Goal: Task Accomplishment & Management: Manage account settings

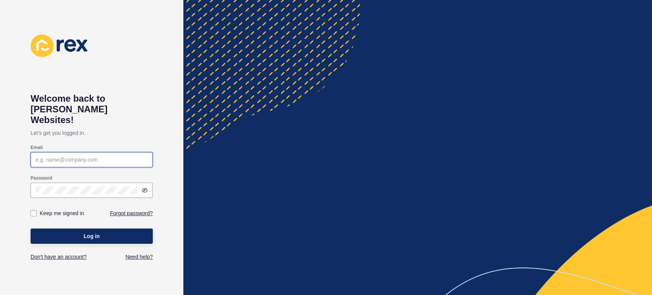
click at [97, 156] on input "Email" at bounding box center [92, 160] width 112 height 8
type input "[PERSON_NAME][EMAIL_ADDRESS][PERSON_NAME][DOMAIN_NAME]"
click at [63, 184] on div at bounding box center [92, 190] width 122 height 15
click at [145, 187] on icon at bounding box center [145, 190] width 6 height 6
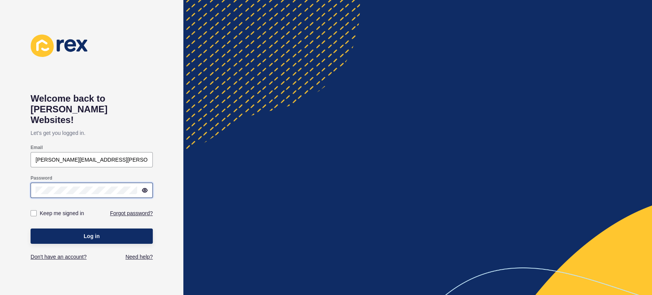
click at [31, 228] on button "Log in" at bounding box center [92, 235] width 122 height 15
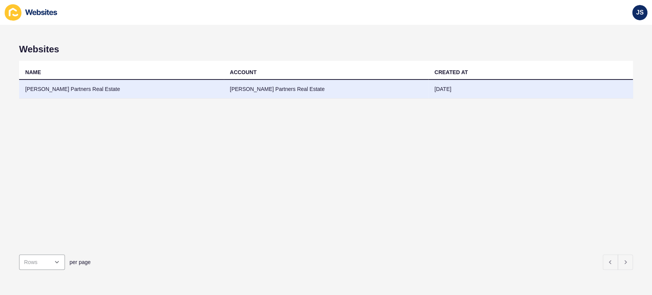
click at [110, 92] on td "[PERSON_NAME] Partners Real Estate" at bounding box center [121, 89] width 205 height 19
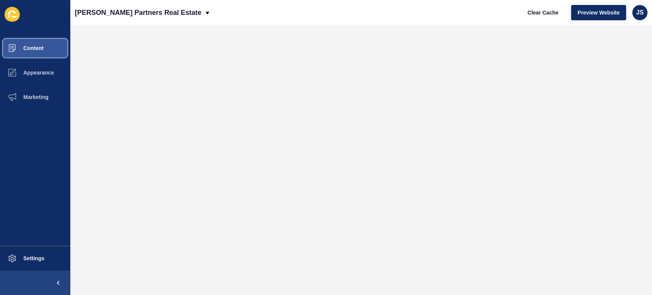
click at [50, 46] on button "Content" at bounding box center [35, 48] width 70 height 24
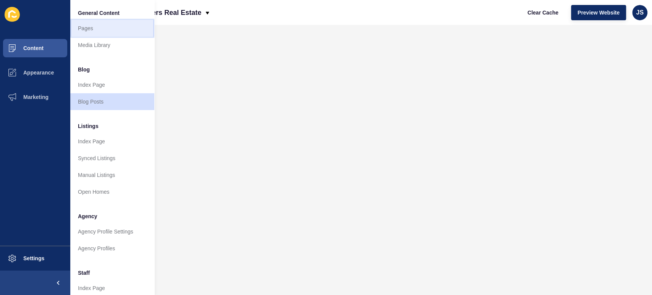
click at [103, 29] on link "Pages" at bounding box center [112, 28] width 84 height 17
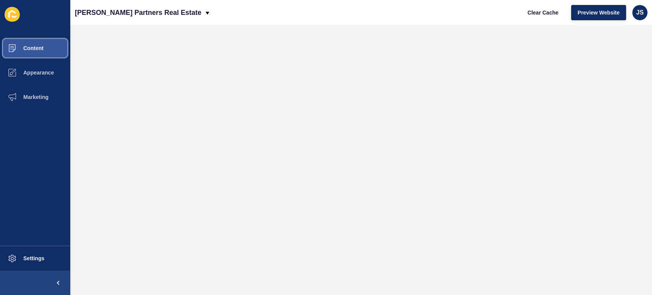
click at [38, 53] on button "Content" at bounding box center [35, 48] width 70 height 24
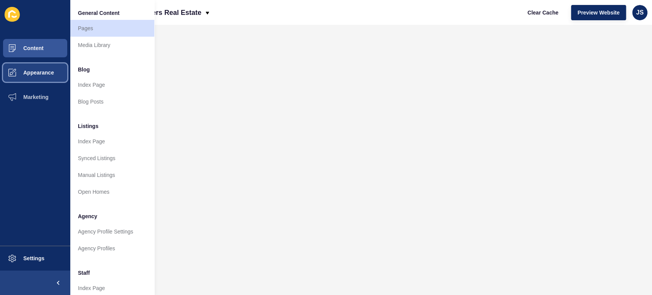
click at [31, 76] on button "Appearance" at bounding box center [35, 72] width 70 height 24
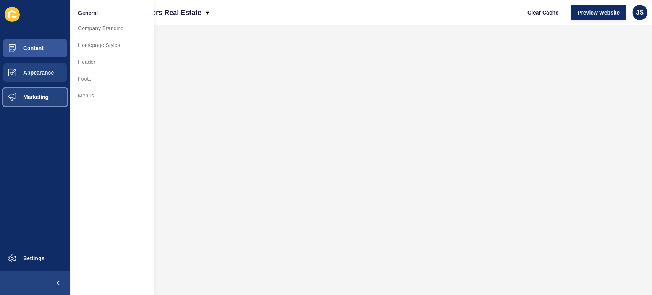
click at [45, 92] on button "Marketing" at bounding box center [35, 97] width 70 height 24
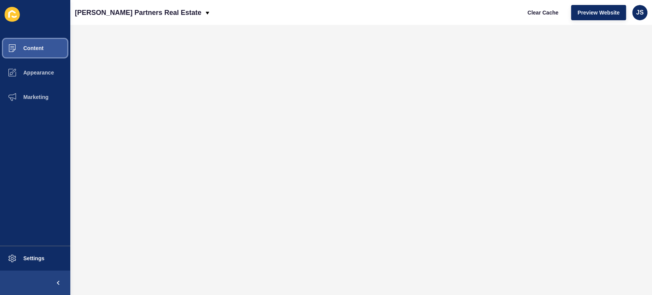
click at [41, 50] on span "Content" at bounding box center [21, 48] width 45 height 6
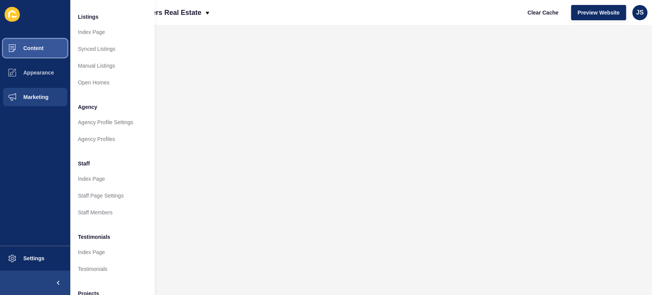
scroll to position [85, 0]
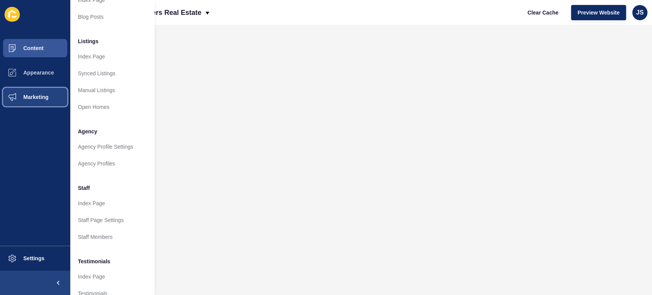
click at [36, 97] on span "Marketing" at bounding box center [24, 97] width 50 height 6
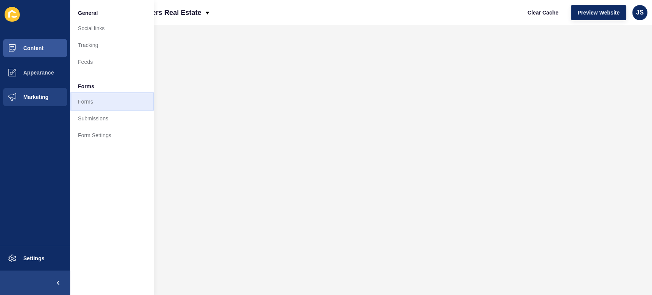
click at [81, 101] on link "Forms" at bounding box center [112, 101] width 84 height 17
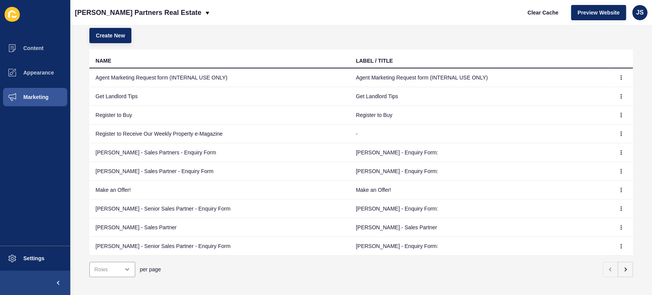
scroll to position [63, 0]
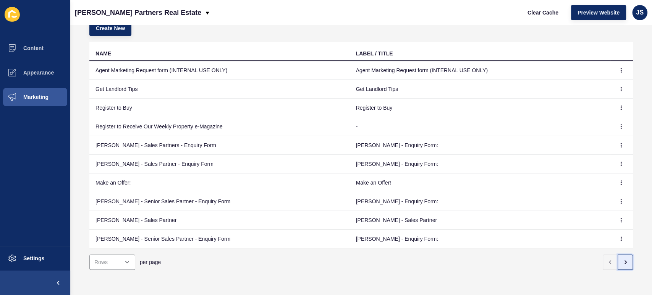
click at [623, 259] on button "button" at bounding box center [625, 261] width 15 height 15
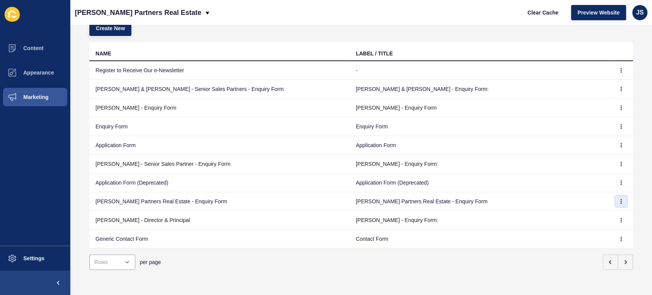
click at [619, 199] on icon "button" at bounding box center [621, 201] width 5 height 5
click at [605, 210] on link "Edit" at bounding box center [593, 210] width 53 height 17
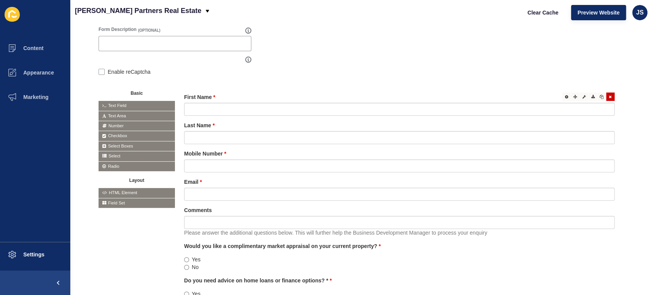
scroll to position [17, 0]
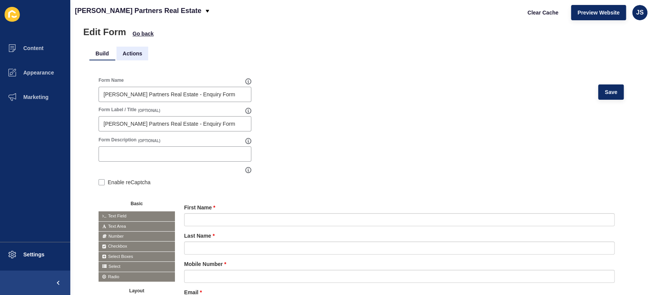
click at [128, 53] on li "Actions" at bounding box center [132, 54] width 32 height 14
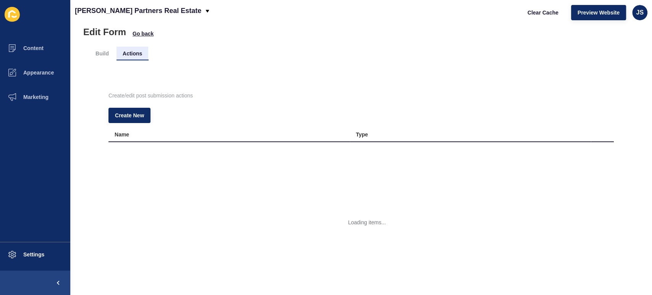
scroll to position [0, 0]
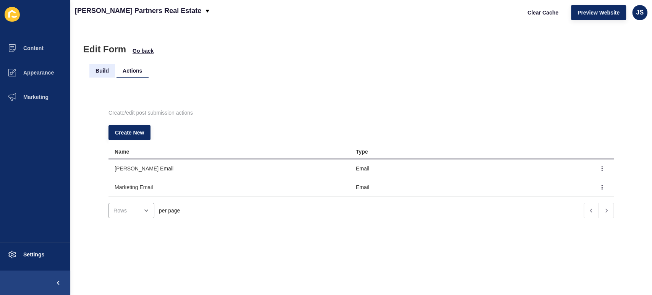
click at [100, 71] on li "Build" at bounding box center [102, 71] width 26 height 14
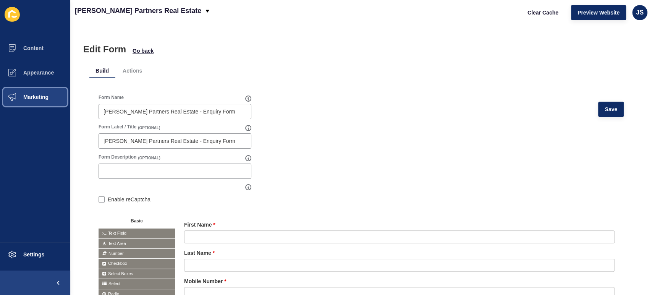
click at [48, 98] on span "Marketing" at bounding box center [24, 97] width 50 height 6
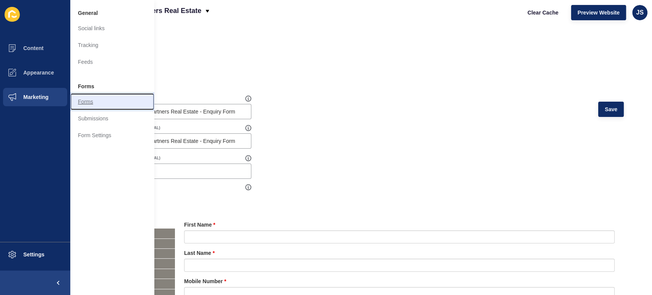
click at [89, 103] on link "Forms" at bounding box center [112, 101] width 84 height 17
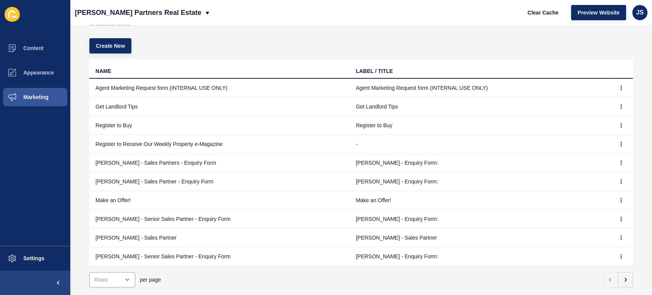
scroll to position [42, 0]
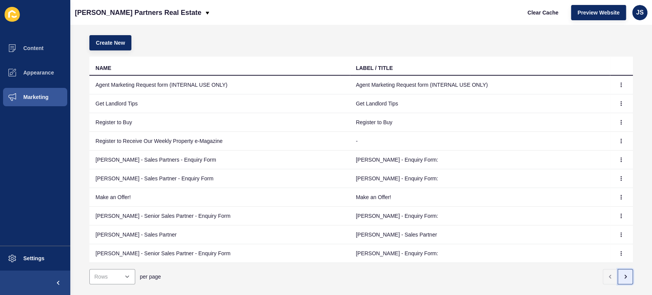
click at [622, 274] on icon "button" at bounding box center [625, 276] width 6 height 6
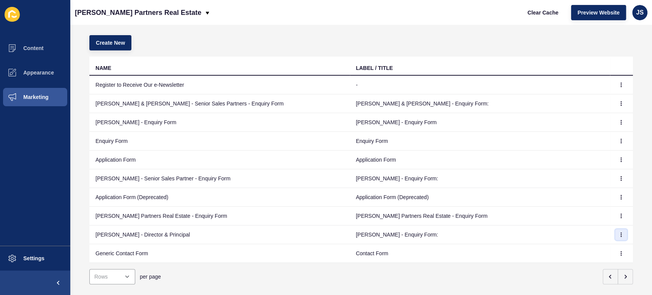
click at [619, 233] on icon "button" at bounding box center [621, 234] width 5 height 5
click at [599, 249] on link "Edit" at bounding box center [593, 249] width 53 height 17
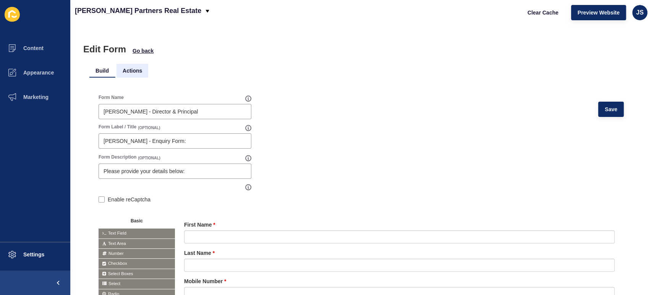
click at [133, 71] on li "Actions" at bounding box center [132, 71] width 32 height 14
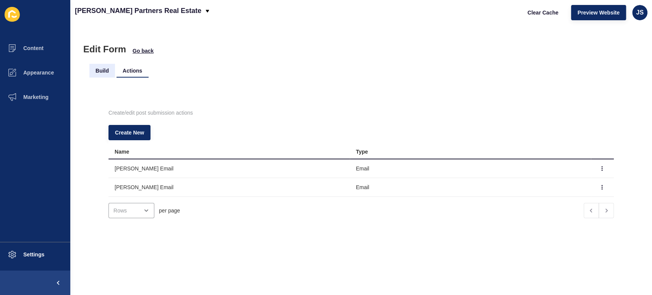
click at [101, 73] on li "Build" at bounding box center [102, 71] width 26 height 14
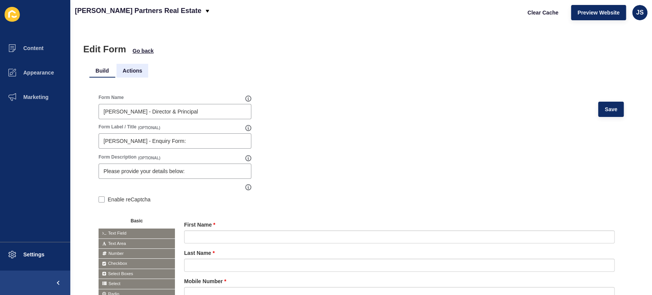
click at [125, 69] on li "Actions" at bounding box center [132, 71] width 32 height 14
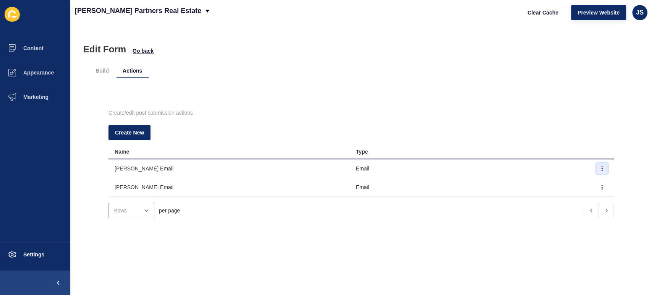
click at [600, 166] on icon "button" at bounding box center [602, 168] width 5 height 5
click at [574, 180] on link "Edit" at bounding box center [567, 183] width 53 height 17
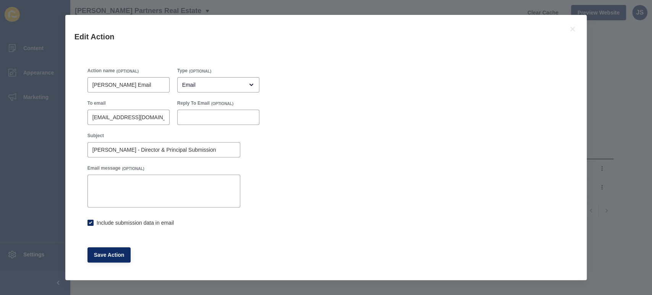
checkbox input "true"
click at [574, 29] on icon at bounding box center [572, 28] width 9 height 9
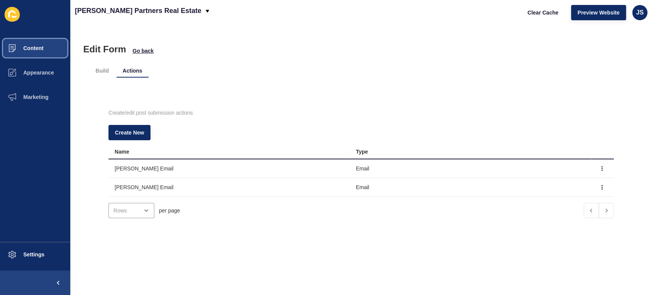
click at [36, 45] on span "Content" at bounding box center [21, 48] width 45 height 6
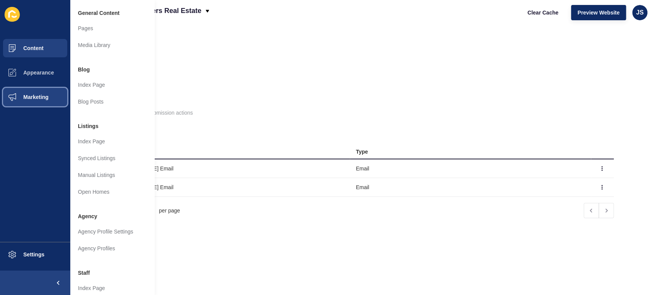
click at [37, 96] on span "Marketing" at bounding box center [24, 97] width 50 height 6
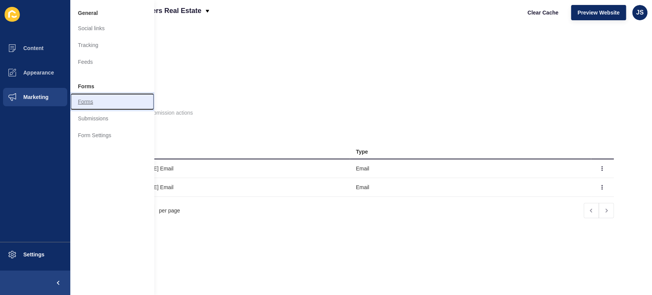
click at [84, 103] on link "Forms" at bounding box center [112, 101] width 84 height 17
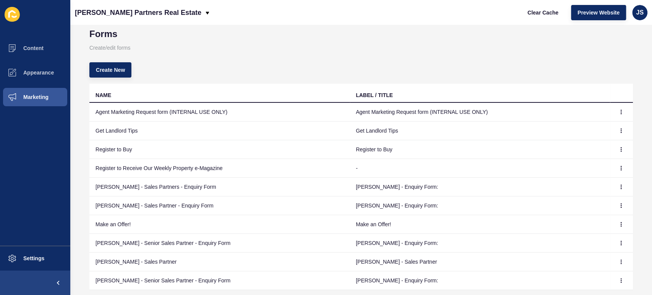
scroll to position [42, 0]
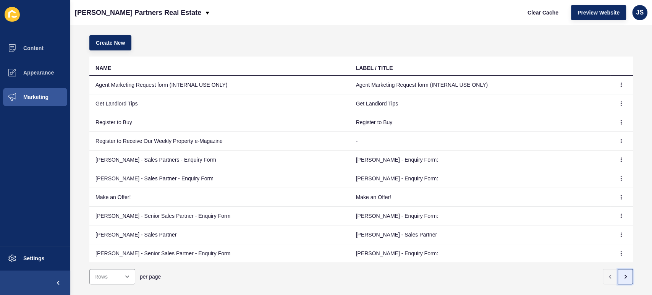
click at [625, 275] on icon "button" at bounding box center [626, 276] width 2 height 3
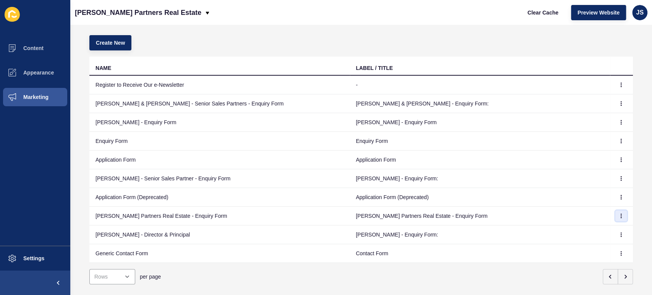
click at [619, 215] on icon "button" at bounding box center [621, 215] width 5 height 5
click at [603, 228] on link "Edit" at bounding box center [593, 230] width 53 height 17
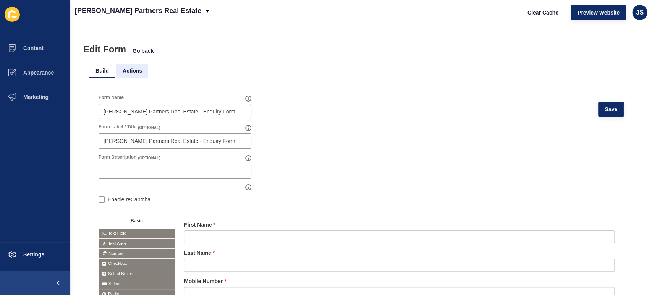
click at [136, 68] on li "Actions" at bounding box center [132, 71] width 32 height 14
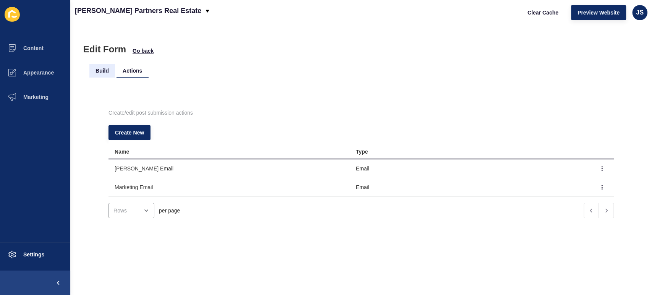
click at [98, 69] on li "Build" at bounding box center [102, 71] width 26 height 14
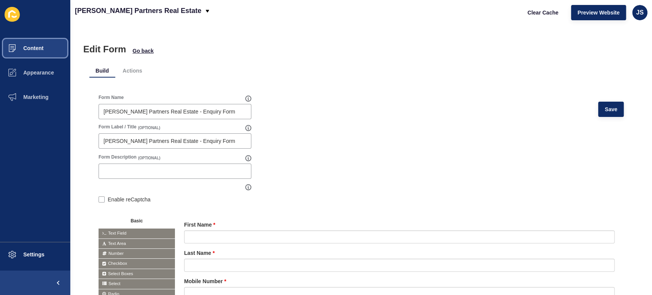
click at [41, 52] on button "Content" at bounding box center [35, 48] width 70 height 24
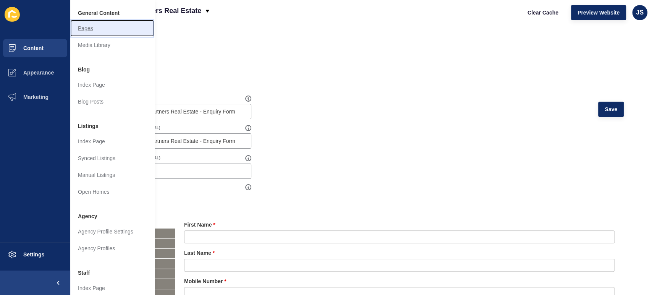
click at [88, 32] on link "Pages" at bounding box center [112, 28] width 84 height 17
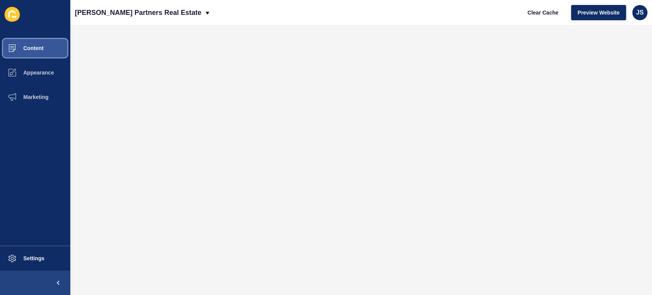
click at [42, 48] on span "Content" at bounding box center [21, 48] width 45 height 6
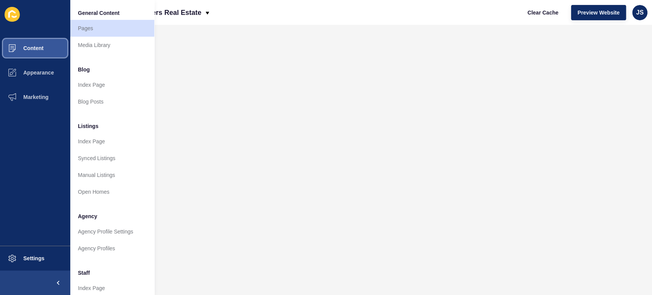
click at [36, 50] on span "Content" at bounding box center [21, 48] width 45 height 6
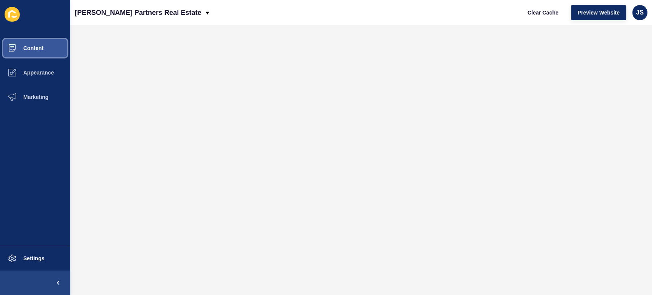
click at [47, 50] on button "Content" at bounding box center [35, 48] width 70 height 24
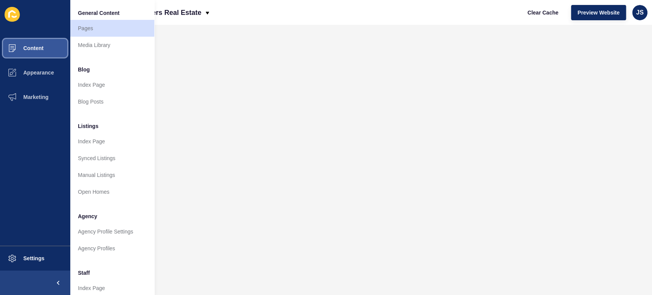
click at [42, 53] on button "Content" at bounding box center [35, 48] width 70 height 24
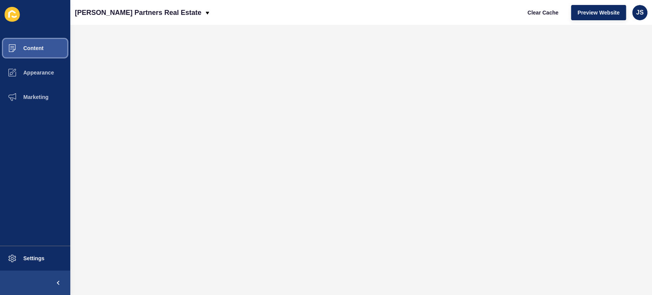
click at [36, 48] on span "Content" at bounding box center [21, 48] width 45 height 6
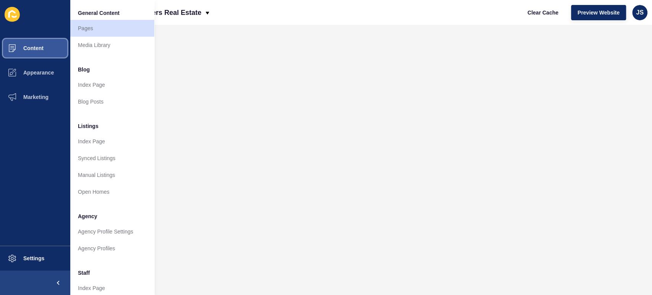
click at [38, 48] on span "Content" at bounding box center [21, 48] width 45 height 6
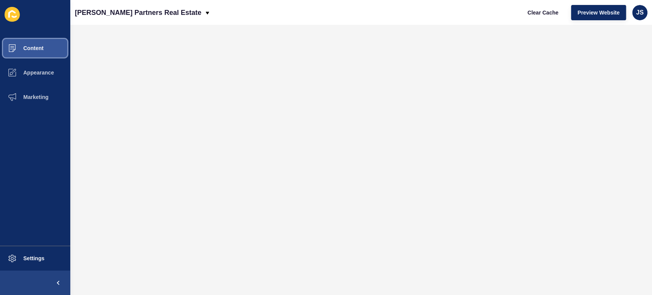
click at [40, 48] on span "Content" at bounding box center [21, 48] width 45 height 6
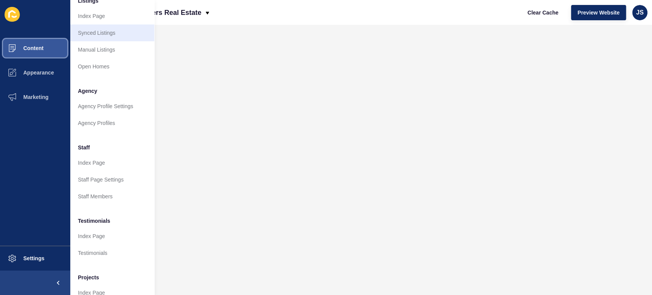
scroll to position [127, 0]
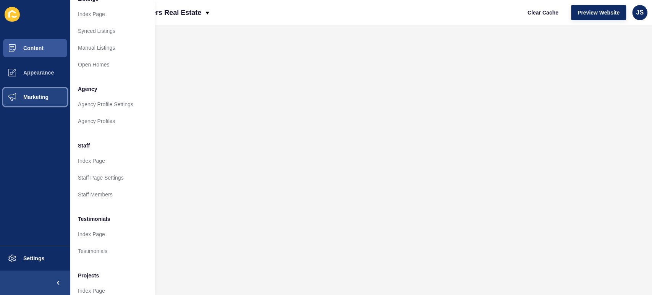
click at [22, 98] on span "Marketing" at bounding box center [24, 97] width 50 height 6
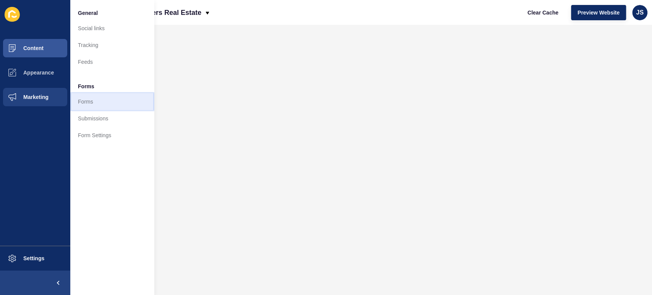
click at [91, 98] on link "Forms" at bounding box center [112, 101] width 84 height 17
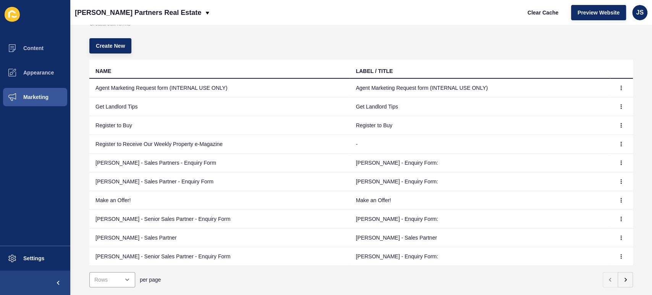
scroll to position [42, 0]
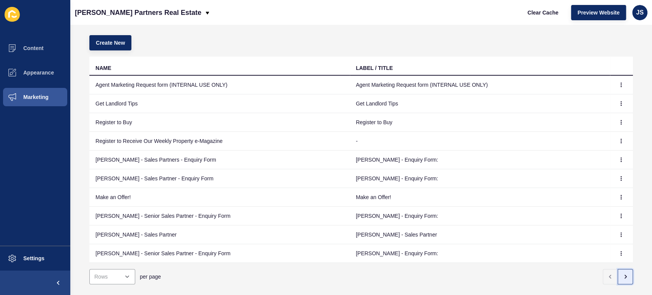
click at [622, 276] on icon "button" at bounding box center [625, 276] width 6 height 6
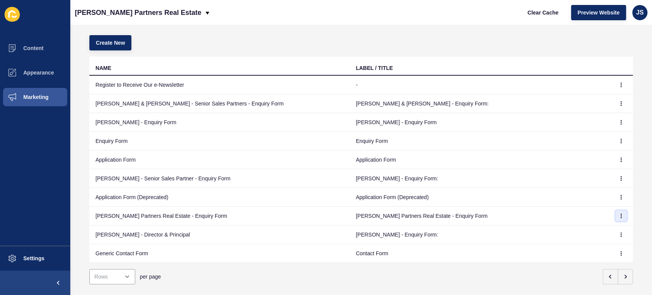
click at [619, 215] on icon "button" at bounding box center [621, 215] width 5 height 5
click at [166, 216] on td "[PERSON_NAME] Partners Real Estate - Enquiry Form" at bounding box center [219, 216] width 260 height 19
click at [619, 216] on icon "button" at bounding box center [621, 215] width 5 height 5
click at [600, 230] on link "Edit" at bounding box center [593, 230] width 53 height 17
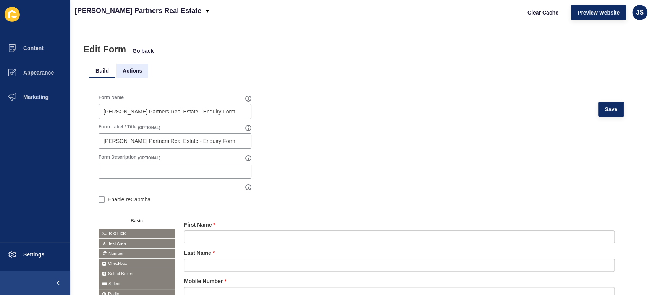
click at [135, 76] on li "Actions" at bounding box center [132, 71] width 32 height 14
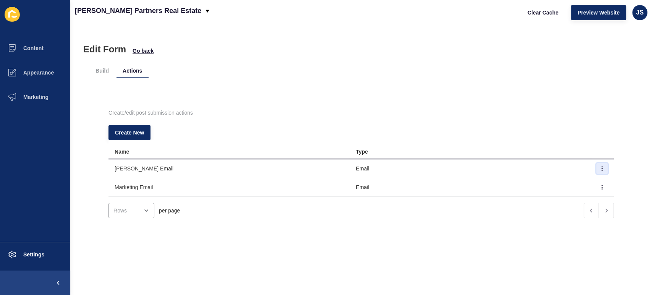
click at [596, 165] on button "button" at bounding box center [601, 168] width 11 height 11
click at [579, 180] on link "Edit" at bounding box center [567, 183] width 53 height 17
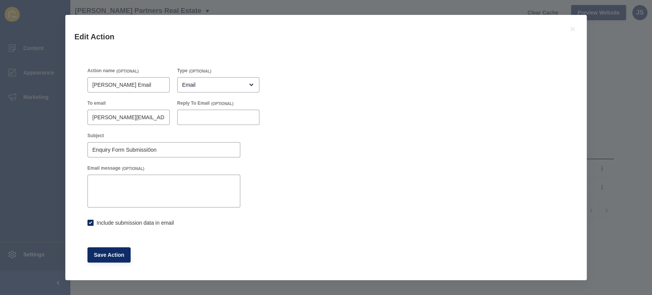
checkbox input "true"
click at [574, 26] on icon at bounding box center [572, 28] width 9 height 9
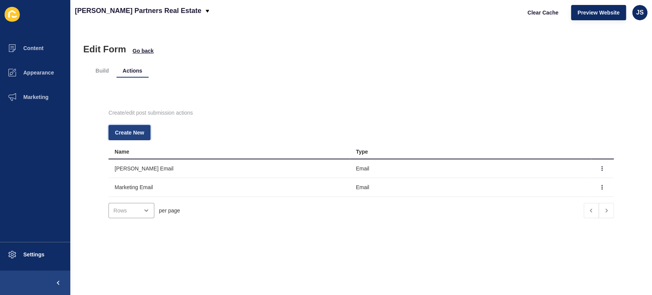
click at [126, 132] on span "Create New" at bounding box center [129, 133] width 29 height 8
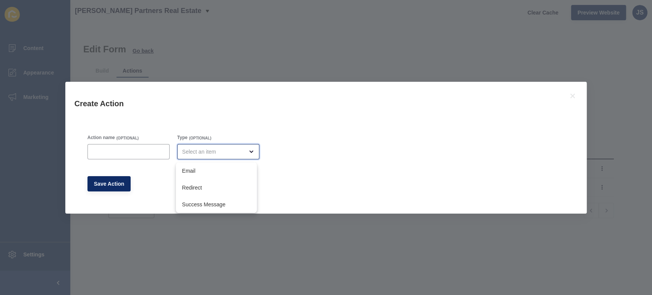
click at [241, 155] on div "close menu" at bounding box center [218, 151] width 82 height 15
click at [235, 168] on span "Email" at bounding box center [216, 171] width 69 height 8
type input "Email"
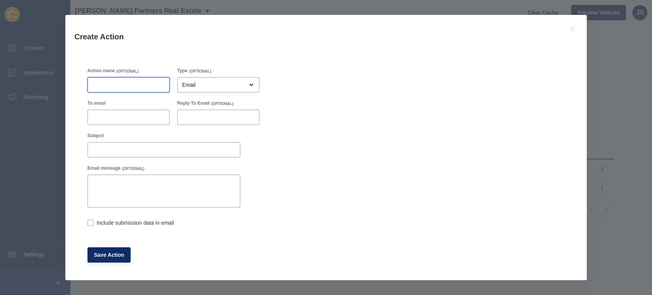
click at [137, 85] on input "Action name" at bounding box center [128, 85] width 72 height 8
type input "To Info"
click at [131, 116] on input "To email" at bounding box center [128, 117] width 72 height 8
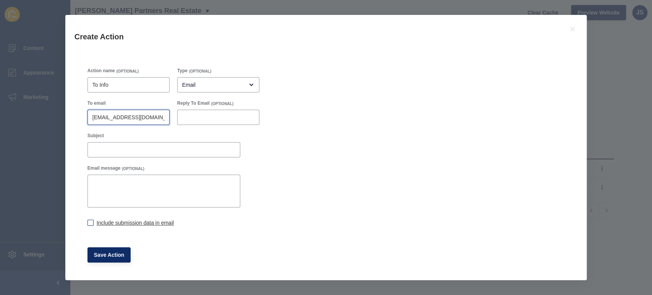
type input "[EMAIL_ADDRESS][DOMAIN_NAME]"
click at [144, 219] on label "Include submission data in email" at bounding box center [135, 223] width 77 height 8
click at [92, 221] on input "Include submission data in email" at bounding box center [89, 223] width 5 height 5
checkbox input "true"
click at [112, 255] on span "Save Action" at bounding box center [109, 255] width 31 height 8
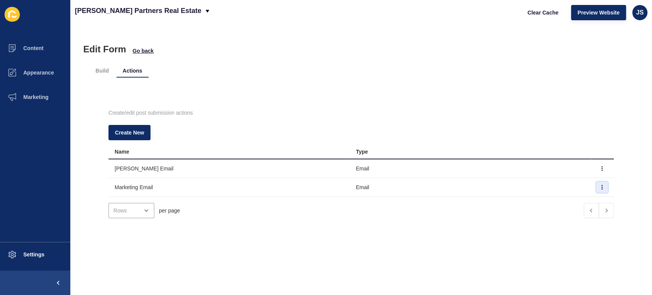
click at [600, 188] on icon "button" at bounding box center [602, 187] width 5 height 5
click at [103, 70] on li "Build" at bounding box center [102, 71] width 26 height 14
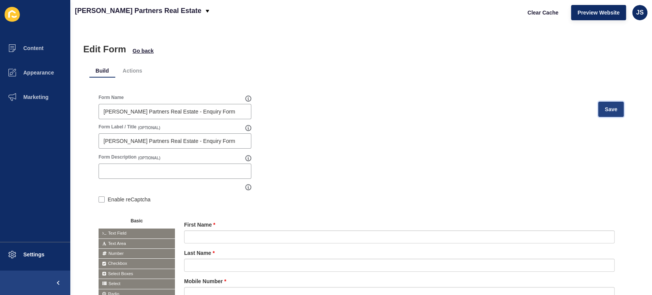
click at [609, 110] on span "Save" at bounding box center [611, 109] width 13 height 8
click at [136, 71] on li "Actions" at bounding box center [132, 71] width 32 height 14
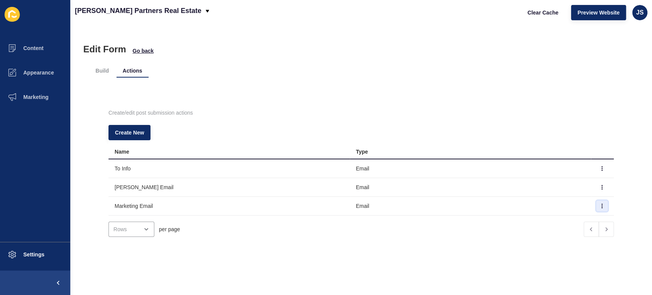
click at [596, 207] on button "button" at bounding box center [601, 205] width 11 height 11
click at [569, 221] on link "Edit" at bounding box center [567, 220] width 53 height 17
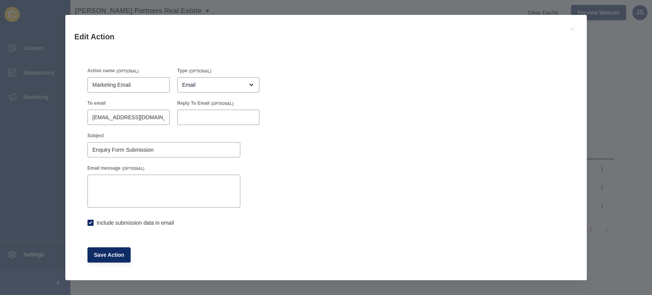
checkbox input "true"
click at [570, 29] on icon at bounding box center [572, 28] width 9 height 9
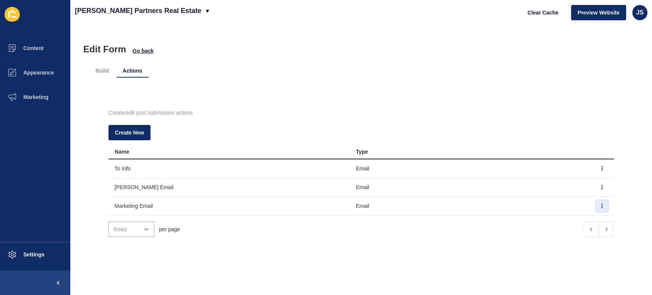
click at [600, 207] on icon "button" at bounding box center [602, 206] width 5 height 5
click at [574, 235] on link "Delete" at bounding box center [567, 237] width 53 height 17
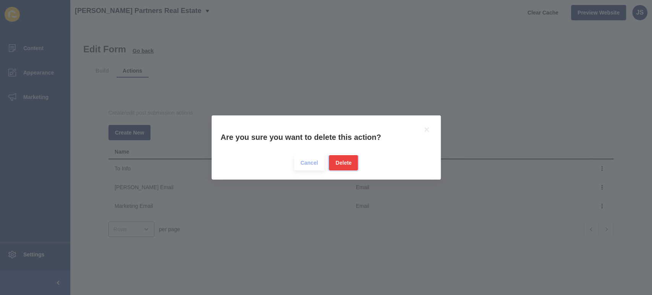
click at [341, 164] on span "Delete" at bounding box center [343, 163] width 16 height 8
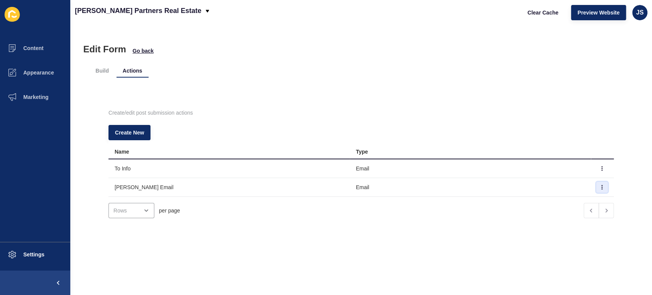
click at [602, 186] on icon "button" at bounding box center [602, 187] width 0 height 4
click at [559, 201] on link "Edit" at bounding box center [561, 202] width 53 height 17
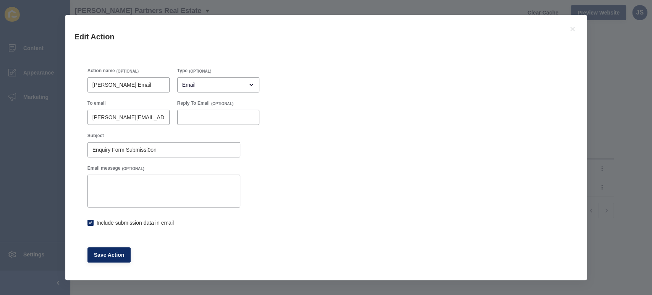
checkbox input "true"
click at [570, 31] on icon at bounding box center [572, 29] width 5 height 5
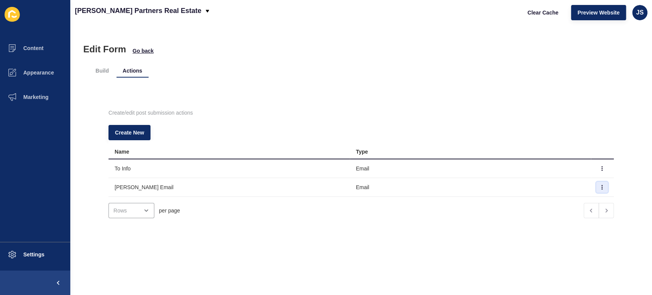
click at [596, 185] on button "button" at bounding box center [601, 187] width 11 height 11
click at [569, 218] on link "Delete" at bounding box center [567, 219] width 53 height 17
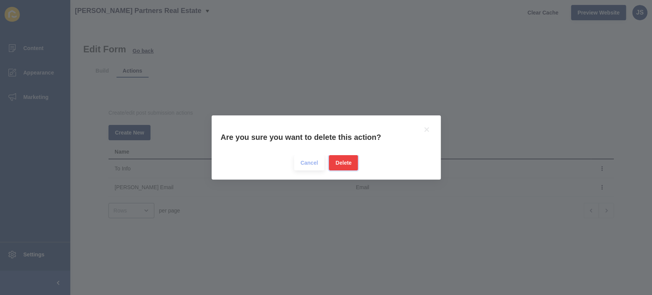
click at [343, 165] on span "Delete" at bounding box center [343, 163] width 16 height 8
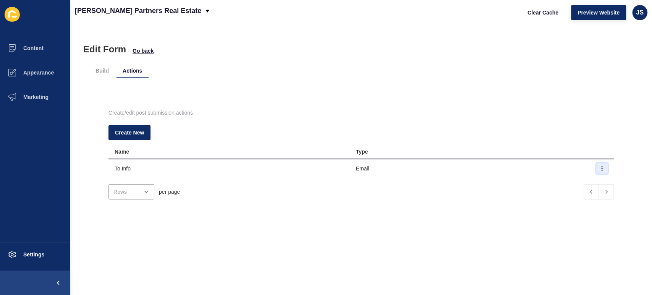
click at [600, 170] on icon "button" at bounding box center [602, 168] width 5 height 5
click at [565, 187] on link "Edit" at bounding box center [561, 183] width 53 height 17
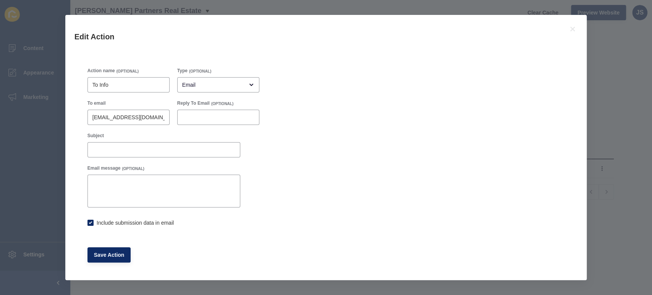
checkbox input "true"
click at [134, 83] on input "To Info" at bounding box center [128, 85] width 72 height 8
type input "To Info Email"
checkbox input "true"
click at [121, 184] on textarea "Email message" at bounding box center [164, 191] width 150 height 31
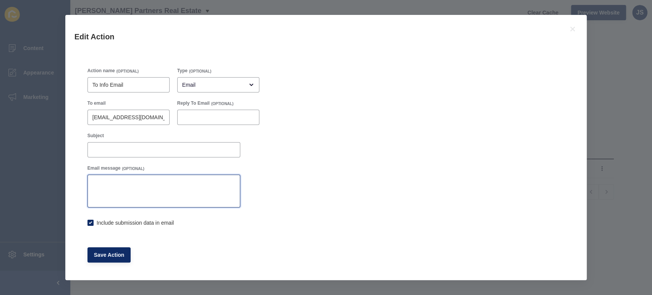
drag, startPoint x: 121, startPoint y: 184, endPoint x: 101, endPoint y: 190, distance: 20.9
click at [101, 190] on textarea "Email message" at bounding box center [164, 191] width 150 height 31
paste textarea "[URL][DOMAIN_NAME][PERSON_NAME]"
type textarea "Submitted Via [URL][DOMAIN_NAME][PERSON_NAME]"
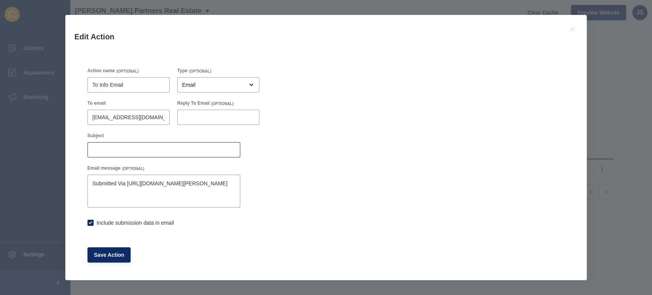
checkbox input "true"
click at [137, 144] on div at bounding box center [163, 149] width 153 height 15
type input "[PERSON_NAME] Partners Enquiry Form"
click at [113, 255] on span "Save Action" at bounding box center [109, 255] width 31 height 8
checkbox input "true"
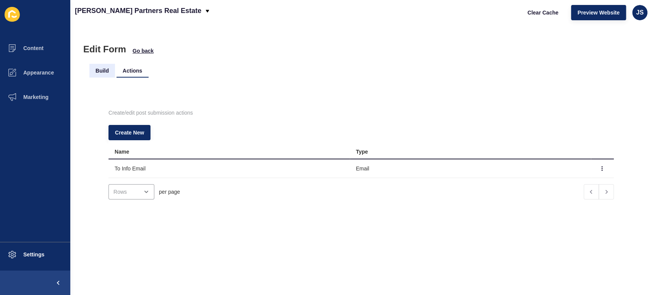
click at [102, 70] on li "Build" at bounding box center [102, 71] width 26 height 14
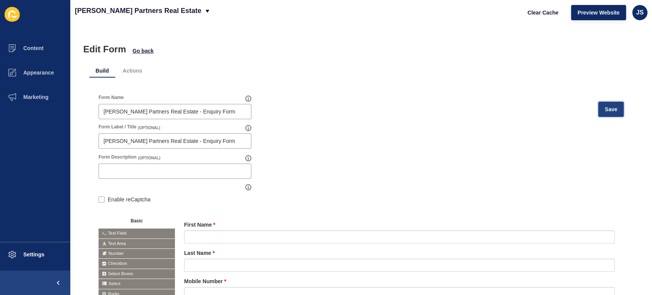
click at [605, 106] on span "Save" at bounding box center [611, 109] width 13 height 8
click at [131, 73] on li "Actions" at bounding box center [132, 71] width 32 height 14
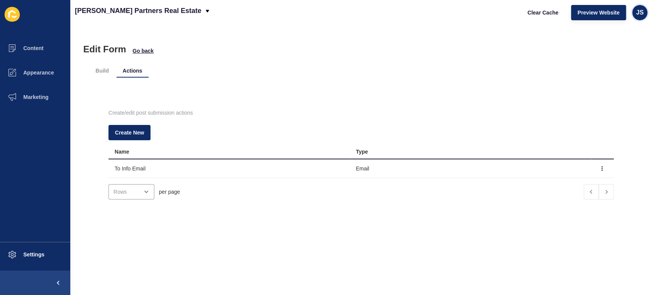
click at [636, 14] on span "JS" at bounding box center [640, 13] width 8 height 8
click at [622, 64] on link "Logout" at bounding box center [622, 63] width 56 height 17
